Goal: Task Accomplishment & Management: Complete application form

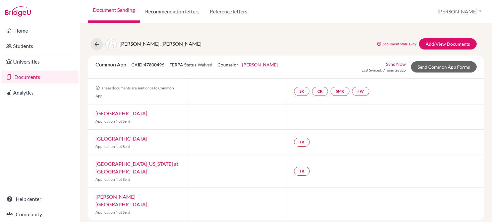
click at [178, 11] on link "Recommendation letters" at bounding box center [172, 11] width 65 height 23
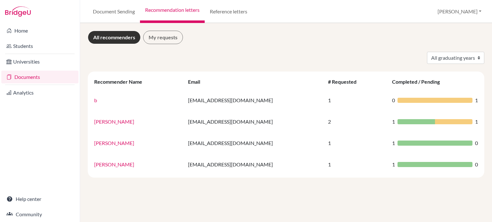
click at [32, 77] on link "Documents" at bounding box center [39, 77] width 77 height 13
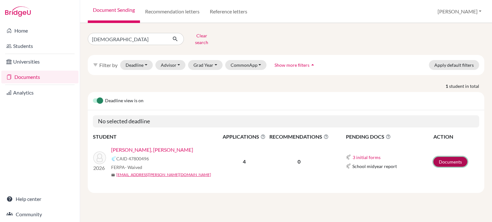
click at [447, 157] on link "Documents" at bounding box center [450, 162] width 34 height 10
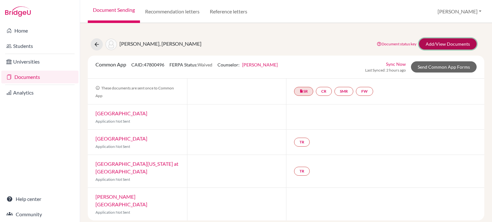
click at [462, 45] on link "Add/View Documents" at bounding box center [448, 43] width 58 height 11
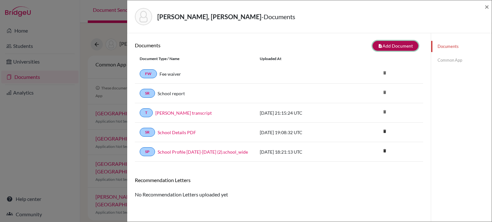
click at [386, 48] on button "note_add Add Document" at bounding box center [395, 46] width 46 height 10
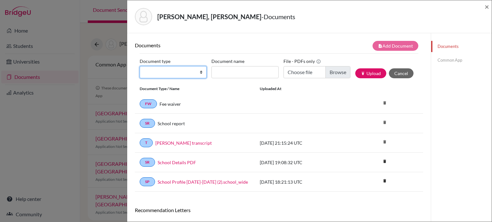
click at [175, 74] on select "Change explanation for Common App reports Counselor recommendation Internationa…" at bounding box center [173, 72] width 67 height 12
select select "4"
click at [140, 66] on select "Change explanation for Common App reports Counselor recommendation Internationa…" at bounding box center [173, 72] width 67 height 12
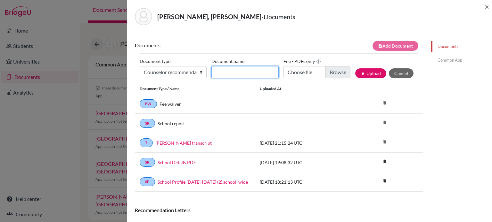
click at [239, 69] on input "Document name" at bounding box center [244, 72] width 67 height 12
type input "[PERSON_NAME] [PERSON_NAME]"
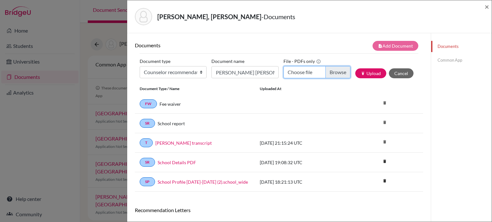
click at [335, 76] on input "Choose file" at bounding box center [316, 72] width 67 height 12
type input "C:\fakepath\Counselor Letter of Recommendation Yefri Gutierrez Arce.pdf"
click at [371, 70] on button "publish Upload" at bounding box center [370, 73] width 31 height 10
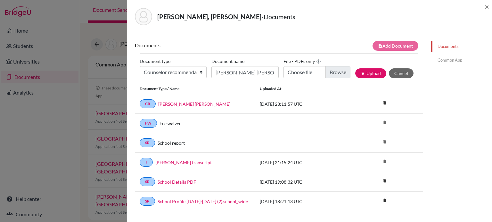
click at [444, 63] on link "Common App" at bounding box center [461, 60] width 60 height 11
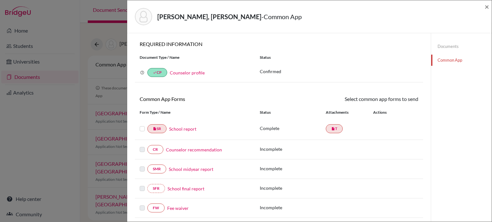
click at [189, 152] on link "Counselor recommendation" at bounding box center [194, 150] width 56 height 7
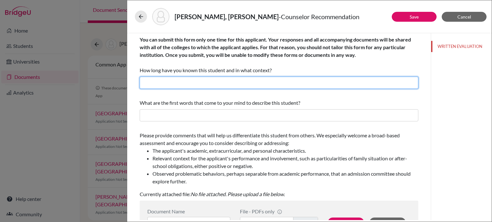
click at [223, 80] on input "text" at bounding box center [279, 83] width 278 height 12
click at [230, 84] on input "text" at bounding box center [279, 83] width 278 height 12
type input "3 years"
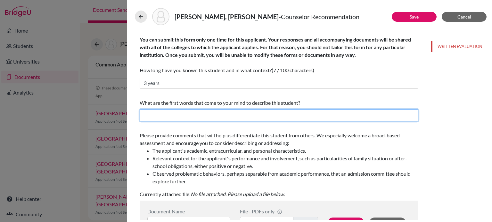
click at [219, 115] on input "text" at bounding box center [279, 115] width 278 height 12
type input "Goal-oriented, responsible, commited to the school environment and positive lea…"
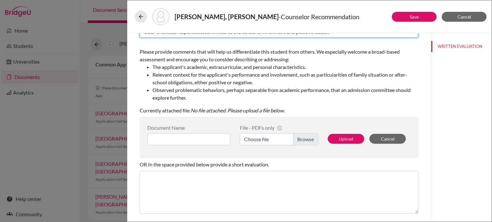
scroll to position [84, 0]
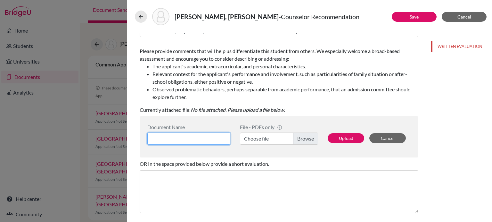
click at [197, 139] on input at bounding box center [188, 139] width 83 height 12
type input "CLOR Yefri Gutierrez Arce"
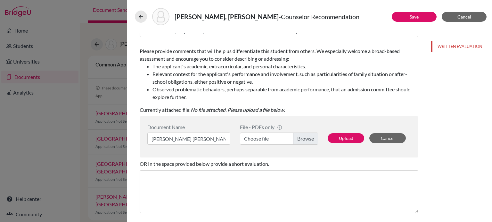
click at [256, 140] on label "Choose file" at bounding box center [279, 139] width 78 height 12
click at [256, 140] on input "Choose file" at bounding box center [279, 139] width 78 height 12
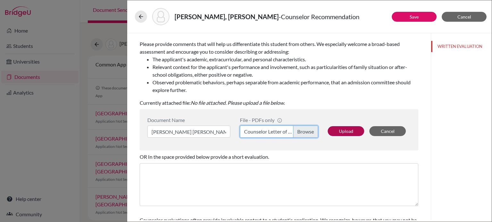
scroll to position [91, 0]
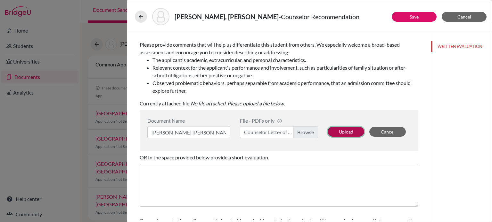
click at [346, 134] on button "Upload" at bounding box center [345, 132] width 36 height 10
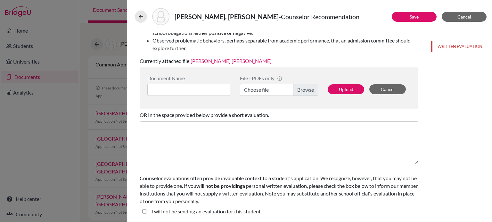
click at [147, 212] on div "I will not be sending an evaluation for this student." at bounding box center [203, 213] width 115 height 10
click at [342, 89] on button "Upload" at bounding box center [345, 89] width 36 height 10
click at [398, 14] on button "Save" at bounding box center [413, 17] width 45 height 10
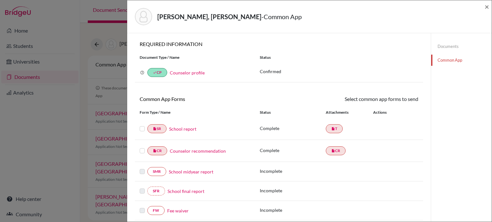
click at [203, 150] on link "Counselor recommendation" at bounding box center [198, 151] width 56 height 7
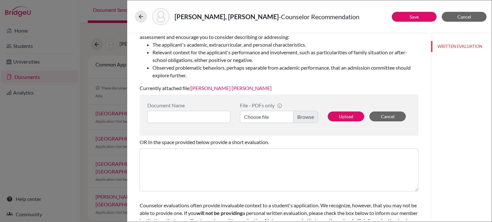
scroll to position [133, 0]
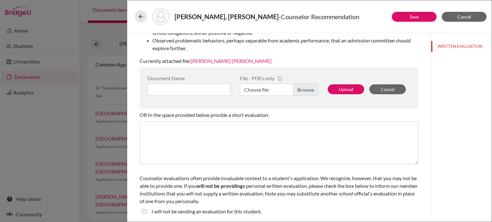
click at [236, 86] on div "File - PDFs only info CommonApp has file size limit of 2MB per file Choose file" at bounding box center [279, 88] width 88 height 26
click at [229, 64] on link "CLOR Yefri Gutierrez Arce" at bounding box center [230, 61] width 81 height 6
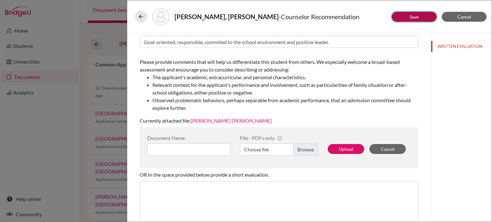
click at [411, 18] on link "Save" at bounding box center [413, 16] width 9 height 5
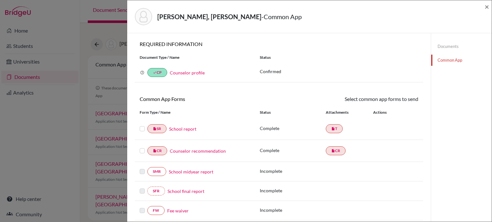
click at [443, 41] on link "Documents" at bounding box center [461, 46] width 60 height 11
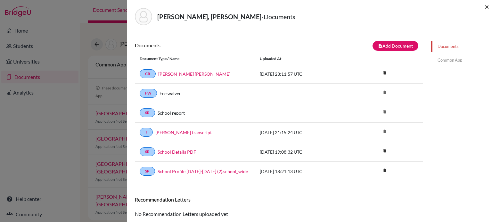
click at [486, 6] on span "×" at bounding box center [486, 6] width 4 height 9
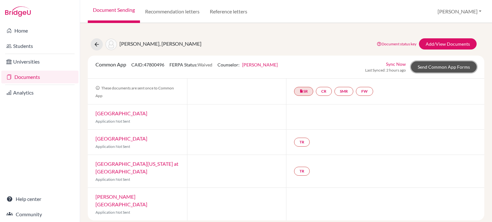
click at [454, 68] on link "Send Common App Forms" at bounding box center [444, 66] width 66 height 11
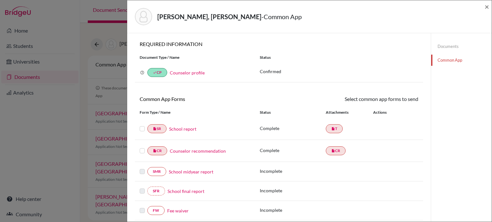
click at [140, 125] on label at bounding box center [142, 125] width 5 height 0
click at [0, 0] on input "checkbox" at bounding box center [0, 0] width 0 height 0
click at [144, 148] on label at bounding box center [142, 148] width 5 height 0
click at [0, 0] on input "checkbox" at bounding box center [0, 0] width 0 height 0
click at [143, 126] on label at bounding box center [142, 126] width 5 height 0
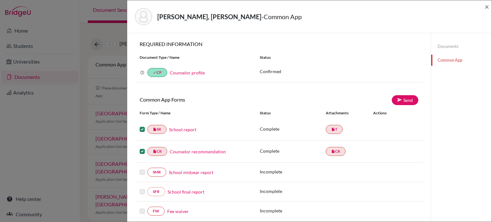
click at [0, 0] on input "checkbox" at bounding box center [0, 0] width 0 height 0
click at [145, 151] on div at bounding box center [144, 152] width 8 height 8
click at [142, 148] on label at bounding box center [142, 148] width 5 height 0
click at [0, 0] on input "checkbox" at bounding box center [0, 0] width 0 height 0
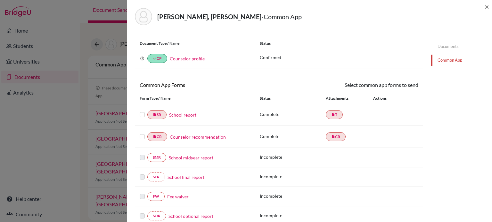
scroll to position [15, 0]
click at [446, 49] on link "Documents" at bounding box center [461, 46] width 60 height 11
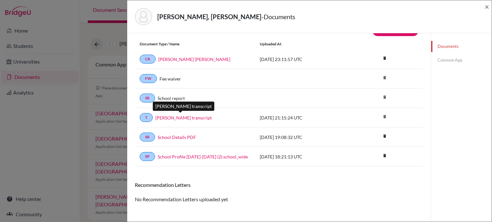
click at [191, 117] on link "Yefri Gutierre's transcript" at bounding box center [183, 118] width 56 height 7
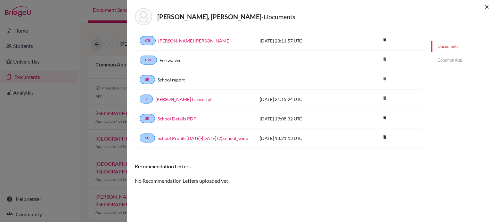
click at [486, 9] on span "×" at bounding box center [486, 6] width 4 height 9
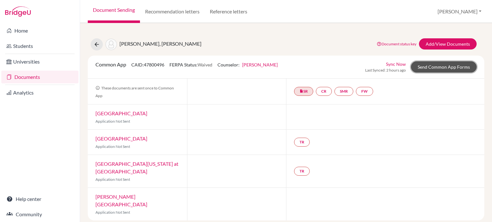
click at [441, 70] on link "Send Common App Forms" at bounding box center [444, 66] width 66 height 11
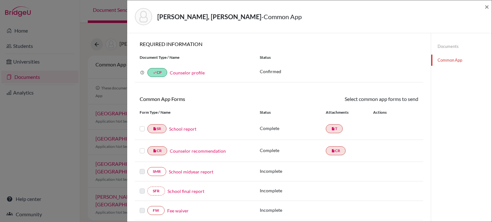
click at [144, 125] on label at bounding box center [142, 125] width 5 height 0
click at [0, 0] on input "checkbox" at bounding box center [0, 0] width 0 height 0
click at [139, 159] on div "insert_drive_file CR Counselor recommendation Complete insert_drive_file CR" at bounding box center [279, 152] width 288 height 22
click at [142, 148] on label at bounding box center [142, 148] width 5 height 0
click at [0, 0] on input "checkbox" at bounding box center [0, 0] width 0 height 0
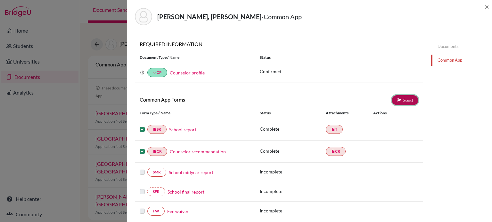
click at [404, 100] on link "Send" at bounding box center [404, 100] width 27 height 10
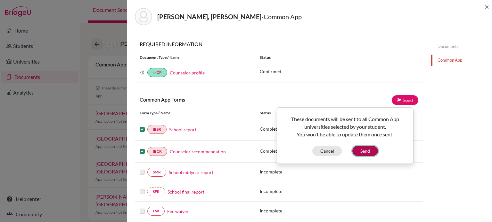
click at [371, 149] on button "Send" at bounding box center [365, 151] width 26 height 10
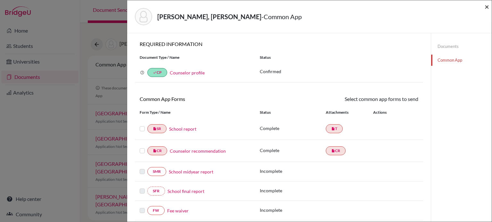
click at [484, 6] on span "×" at bounding box center [486, 6] width 4 height 9
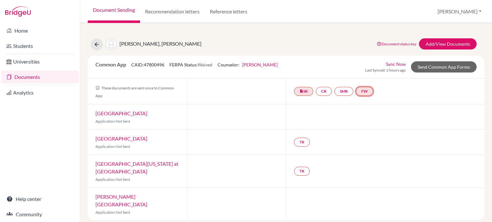
click at [359, 92] on link "FW" at bounding box center [364, 91] width 17 height 9
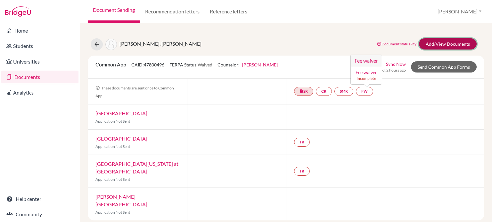
click at [449, 46] on link "Add/View Documents" at bounding box center [448, 43] width 58 height 11
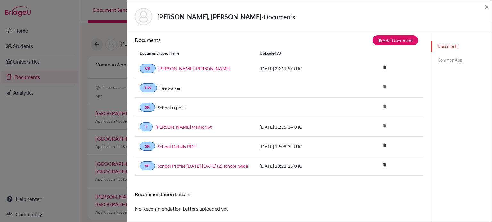
scroll to position [5, 0]
click at [147, 88] on link "FW" at bounding box center [148, 88] width 17 height 9
click at [389, 43] on button "note_add Add Document" at bounding box center [395, 41] width 46 height 10
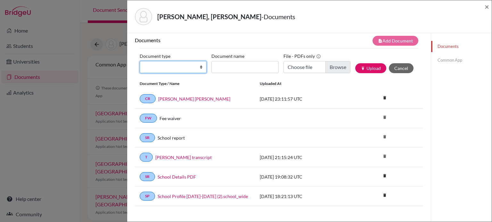
click at [175, 70] on select "Change explanation for Common App reports Counselor recommendation Internationa…" at bounding box center [173, 67] width 67 height 12
click at [333, 79] on div "Document Type / Name Uploaded at" at bounding box center [279, 83] width 288 height 11
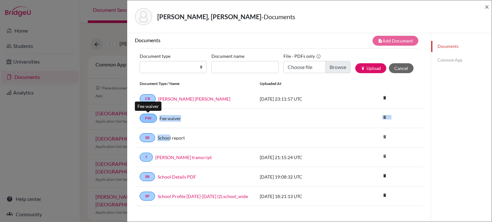
drag, startPoint x: 170, startPoint y: 138, endPoint x: 144, endPoint y: 117, distance: 32.3
click at [144, 117] on div "Document Type / Name Uploaded at CR CLOR Yefri Gutierrez Arce 2025-10-12 23:11:…" at bounding box center [279, 142] width 288 height 128
click at [144, 117] on link "FW" at bounding box center [148, 118] width 17 height 9
click at [400, 69] on button "Cancel" at bounding box center [401, 68] width 25 height 10
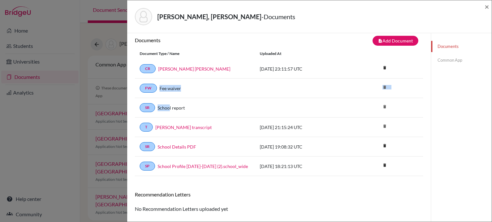
click at [436, 64] on link "Common App" at bounding box center [461, 60] width 60 height 11
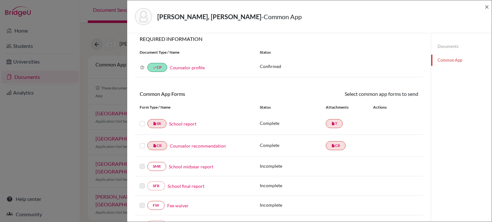
click at [182, 204] on link "Fee waiver" at bounding box center [177, 206] width 21 height 7
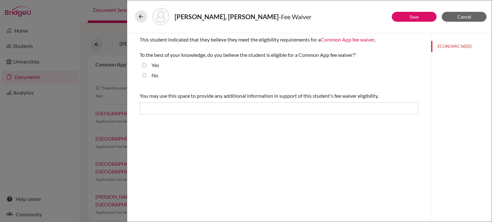
click at [143, 67] on input "Yes" at bounding box center [144, 65] width 4 height 8
radio input "true"
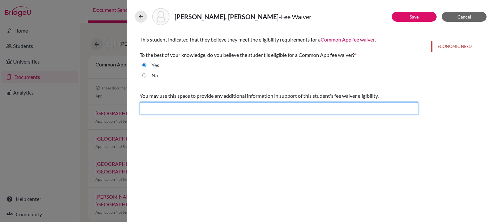
click at [192, 110] on input "text" at bounding box center [279, 108] width 278 height 12
drag, startPoint x: 192, startPoint y: 110, endPoint x: 171, endPoint y: 111, distance: 21.5
click at [171, 111] on input "text" at bounding box center [279, 108] width 278 height 12
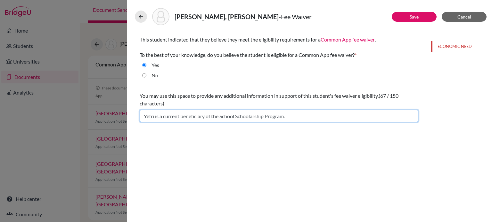
drag, startPoint x: 293, startPoint y: 117, endPoint x: 90, endPoint y: 110, distance: 203.7
click at [90, 110] on div "Gutiérrez Arce, Yefri Damián - Fee Waiver Save Cancel This student indicated th…" at bounding box center [246, 111] width 492 height 222
paste input "Yefri needs the fee waiver to access higher education opportunities due to his …"
type input "Yefri needs the fee waiver to access higher education opportunities due to his …"
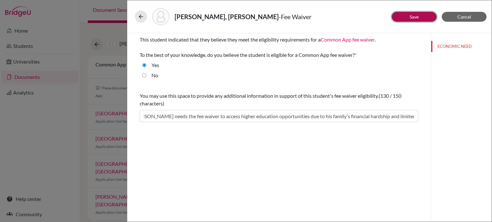
scroll to position [0, 0]
click at [417, 17] on link "Save" at bounding box center [413, 16] width 9 height 5
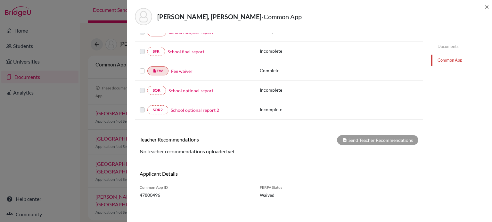
scroll to position [21, 0]
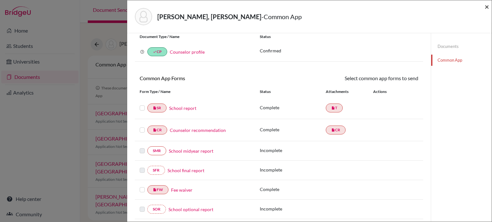
click at [485, 6] on span "×" at bounding box center [486, 6] width 4 height 9
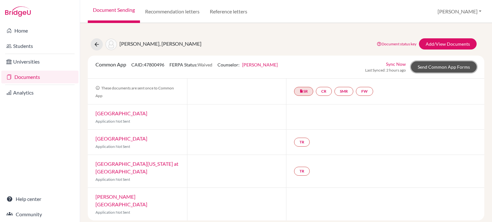
click at [434, 65] on link "Send Common App Forms" at bounding box center [444, 66] width 66 height 11
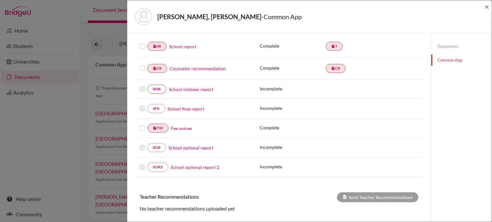
scroll to position [83, 0]
click at [142, 42] on label at bounding box center [142, 42] width 5 height 0
click at [0, 0] on input "checkbox" at bounding box center [0, 0] width 0 height 0
click at [143, 64] on label at bounding box center [142, 64] width 5 height 0
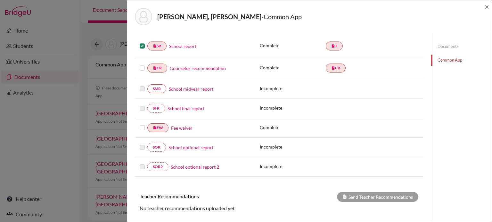
click at [0, 0] on input "checkbox" at bounding box center [0, 0] width 0 height 0
click at [142, 129] on div at bounding box center [144, 128] width 8 height 8
click at [142, 124] on label at bounding box center [142, 124] width 5 height 0
click at [0, 0] on input "checkbox" at bounding box center [0, 0] width 0 height 0
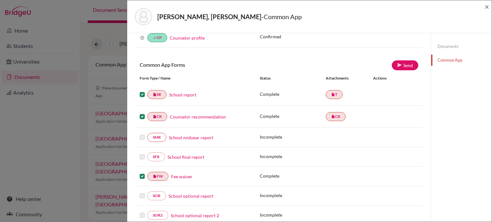
scroll to position [0, 0]
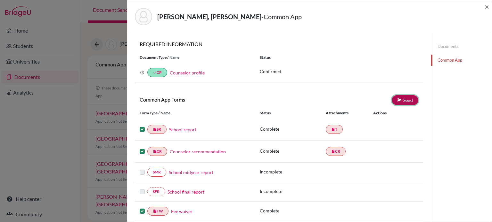
click at [403, 100] on link "Send" at bounding box center [404, 100] width 27 height 10
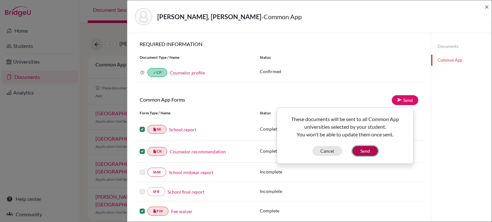
click at [364, 149] on button "Send" at bounding box center [365, 151] width 26 height 10
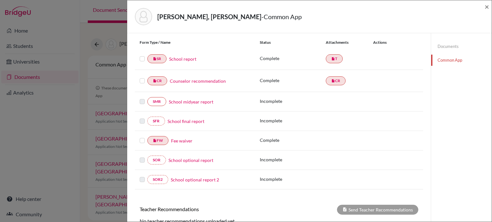
scroll to position [35, 0]
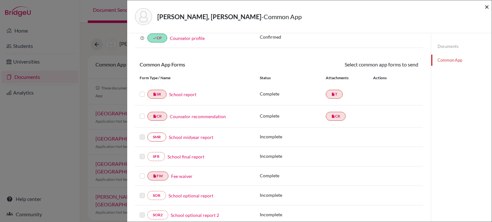
click at [484, 6] on span "×" at bounding box center [486, 6] width 4 height 9
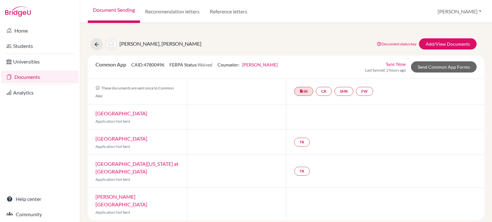
click at [28, 75] on link "Documents" at bounding box center [39, 77] width 77 height 13
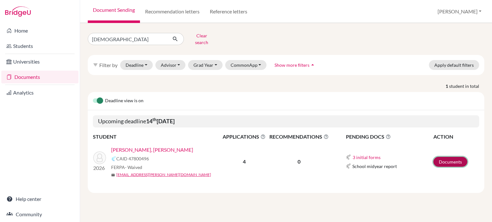
click at [448, 157] on link "Documents" at bounding box center [450, 162] width 34 height 10
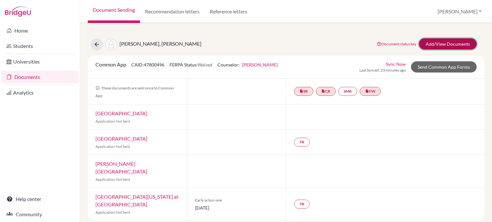
click at [430, 44] on link "Add/View Documents" at bounding box center [448, 43] width 58 height 11
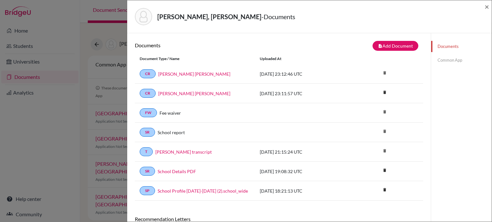
click at [451, 62] on link "Common App" at bounding box center [461, 60] width 60 height 11
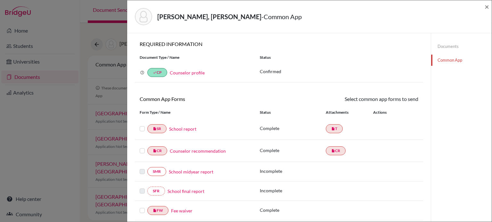
click at [450, 45] on link "Documents" at bounding box center [461, 46] width 60 height 11
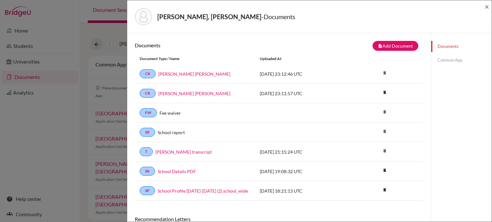
click at [454, 61] on link "Common App" at bounding box center [461, 60] width 60 height 11
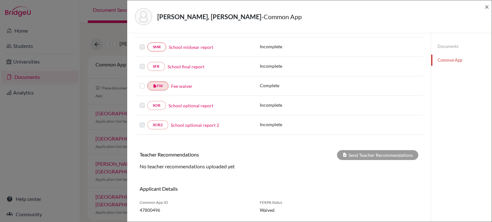
scroll to position [140, 0]
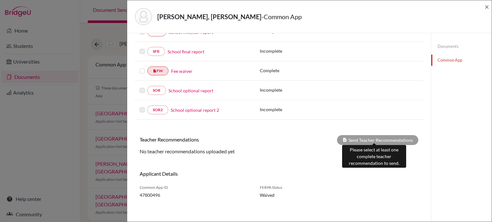
click at [352, 137] on div "Send Teacher Recommendations" at bounding box center [377, 140] width 81 height 10
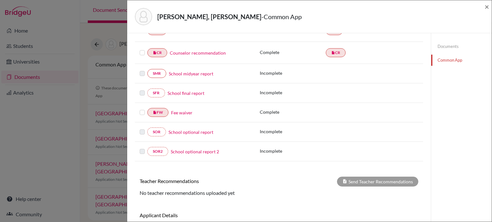
scroll to position [0, 0]
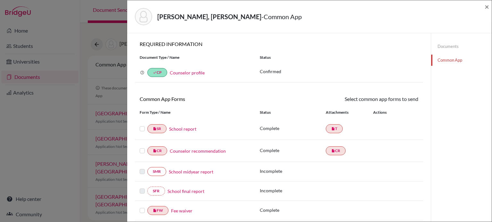
click at [455, 41] on link "Documents" at bounding box center [461, 46] width 60 height 11
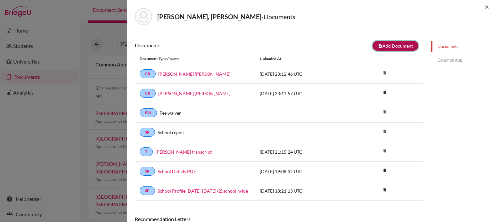
click at [396, 44] on button "note_add Add Document" at bounding box center [395, 46] width 46 height 10
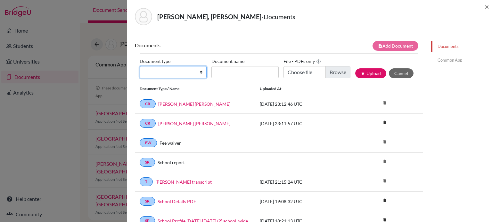
click at [196, 66] on select "Change explanation for Common App reports Counselor recommendation Internationa…" at bounding box center [173, 72] width 67 height 12
select select "5"
click at [140, 66] on select "Change explanation for Common App reports Counselor recommendation Internationa…" at bounding box center [173, 72] width 67 height 12
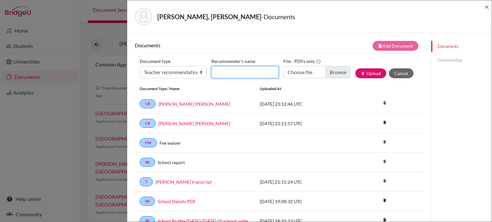
click at [239, 69] on input "Recommender's name" at bounding box center [244, 72] width 67 height 12
type input "Y"
type input "Edgar Barquet"
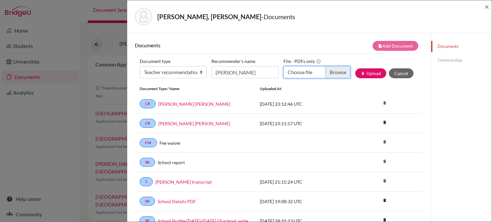
click at [333, 69] on input "Choose file" at bounding box center [316, 72] width 67 height 12
type input "C:\fakepath\Teacher Letter of Recommendation_ Yefri Gutierrez Arce.pdf"
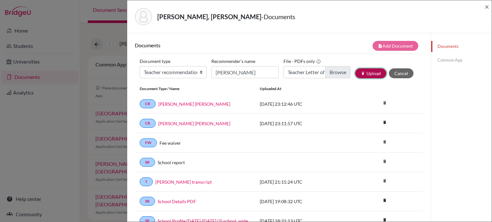
click at [368, 68] on button "publish Upload" at bounding box center [370, 73] width 31 height 10
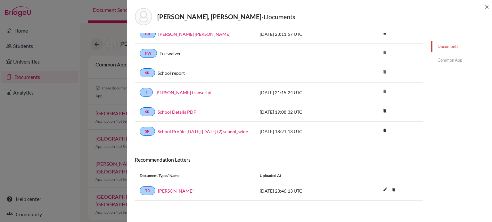
scroll to position [9, 0]
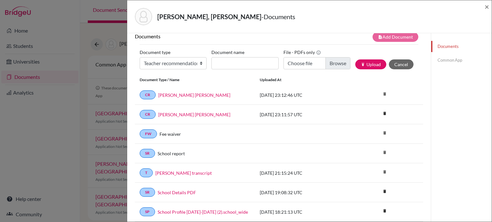
click at [445, 64] on link "Common App" at bounding box center [461, 60] width 60 height 11
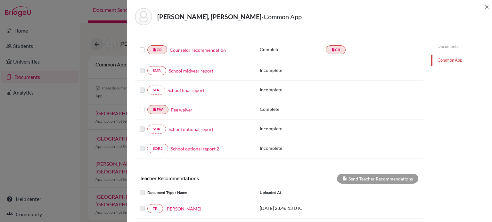
scroll to position [101, 0]
click at [147, 205] on label at bounding box center [147, 205] width 0 height 0
click at [149, 207] on link "TR" at bounding box center [155, 209] width 16 height 9
click at [147, 205] on label at bounding box center [147, 205] width 0 height 0
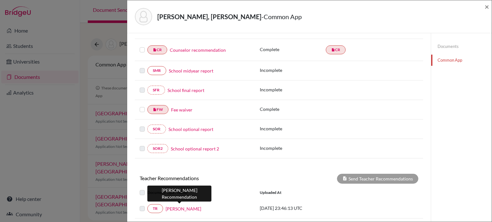
click at [181, 208] on link "Edgar Barquet" at bounding box center [183, 209] width 36 height 7
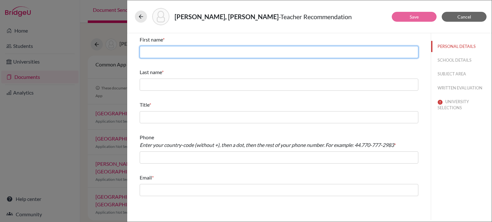
click at [190, 50] on input "text" at bounding box center [279, 52] width 278 height 12
type input "Edgar"
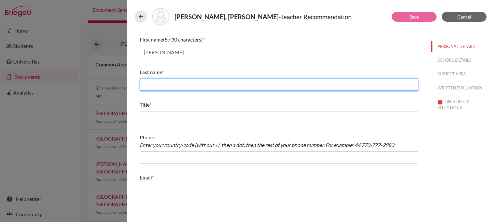
click at [167, 89] on input "text" at bounding box center [279, 85] width 278 height 12
type input "Barquet"
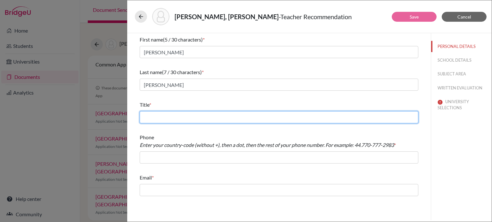
click at [164, 112] on input "text" at bounding box center [279, 117] width 278 height 12
type input "e"
type input "M"
type input "Business Management"
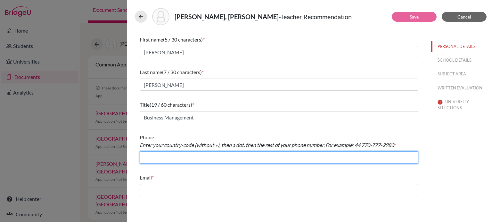
click at [168, 156] on input "text" at bounding box center [279, 158] width 278 height 12
type input "+506"
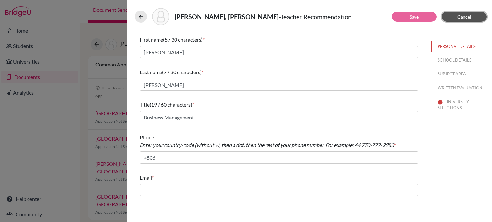
click at [462, 20] on button "Cancel" at bounding box center [463, 17] width 45 height 10
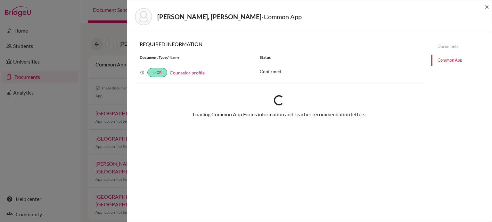
click at [462, 20] on div "Gutiérrez Arce, Yefri Damián - Common App" at bounding box center [307, 16] width 344 height 17
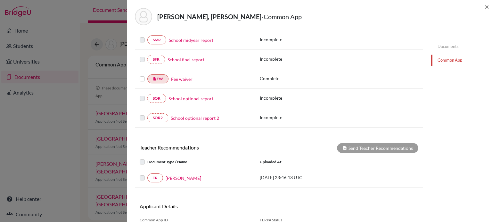
scroll to position [165, 0]
